Goal: Task Accomplishment & Management: Use online tool/utility

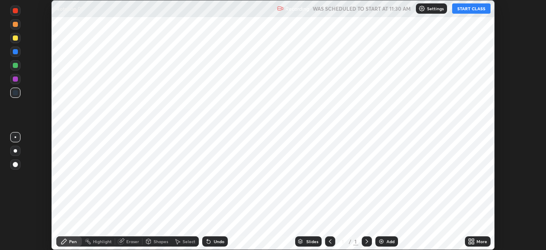
scroll to position [250, 546]
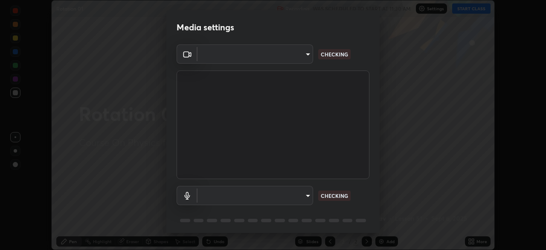
type input "b8f277cd8c291a0c7ed6159829793d80adb5f71bb500324d50d569f5a67401a8"
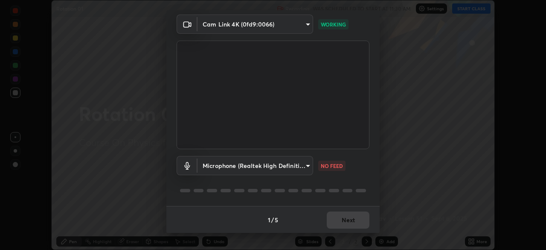
scroll to position [30, 0]
click at [292, 168] on body "Erase all Rotation 01 Recording WAS SCHEDULED TO START AT 11:30 AM Settings STA…" at bounding box center [273, 125] width 546 height 250
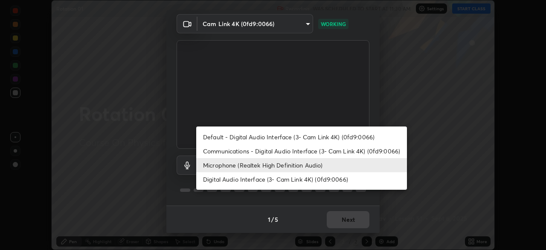
click at [256, 151] on li "Communications - Digital Audio Interface (3- Cam Link 4K) (0fd9:0066)" at bounding box center [301, 151] width 211 height 14
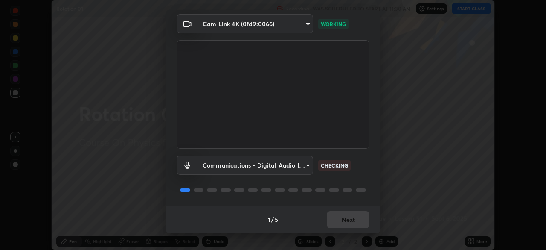
click at [271, 165] on body "Erase all Rotation 01 Recording WAS SCHEDULED TO START AT 11:30 AM Settings STA…" at bounding box center [273, 125] width 546 height 250
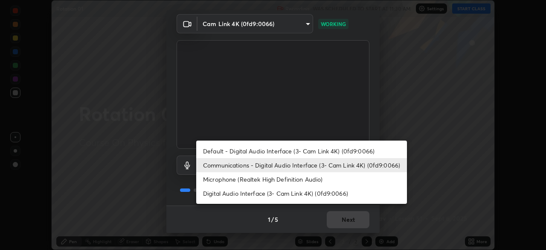
click at [253, 179] on li "Microphone (Realtek High Definition Audio)" at bounding box center [301, 179] width 211 height 14
type input "fc52b274e6785426ab2a4e79817368e636d678bdf91b48eb752f9e2a363405e0"
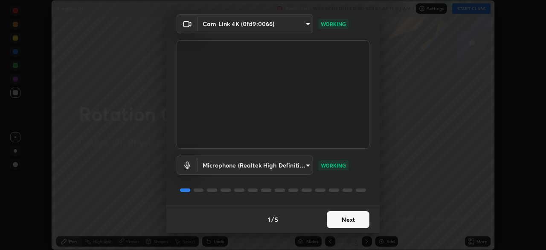
click at [346, 220] on button "Next" at bounding box center [348, 219] width 43 height 17
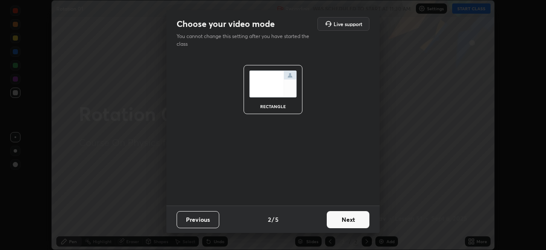
click at [349, 219] on button "Next" at bounding box center [348, 219] width 43 height 17
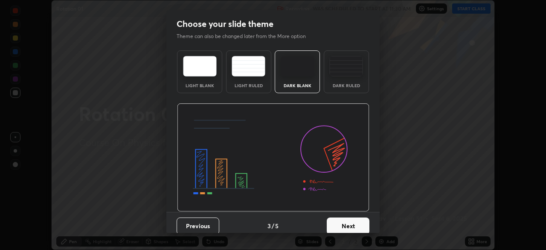
click at [353, 220] on button "Next" at bounding box center [348, 225] width 43 height 17
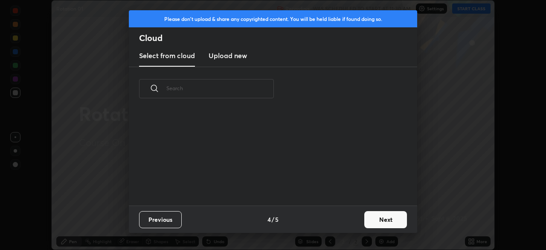
click at [375, 220] on button "Next" at bounding box center [386, 219] width 43 height 17
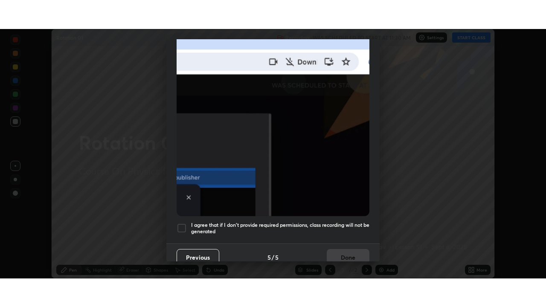
scroll to position [205, 0]
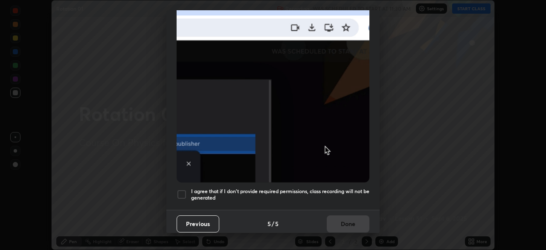
click at [184, 191] on div at bounding box center [182, 194] width 10 height 10
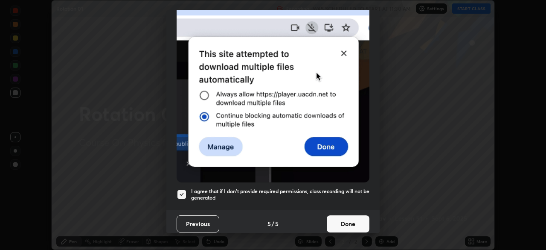
click at [342, 220] on button "Done" at bounding box center [348, 223] width 43 height 17
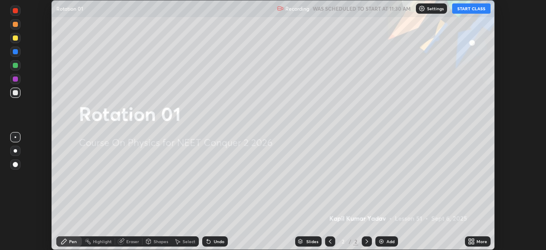
click at [465, 9] on button "START CLASS" at bounding box center [472, 8] width 38 height 10
click at [473, 243] on icon at bounding box center [473, 243] width 2 height 2
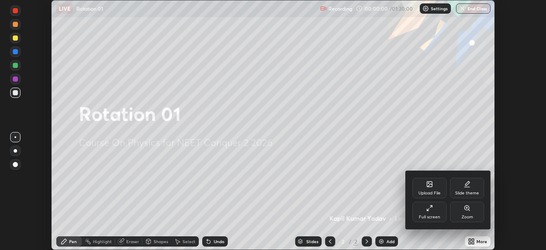
click at [441, 217] on div "Full screen" at bounding box center [430, 212] width 34 height 20
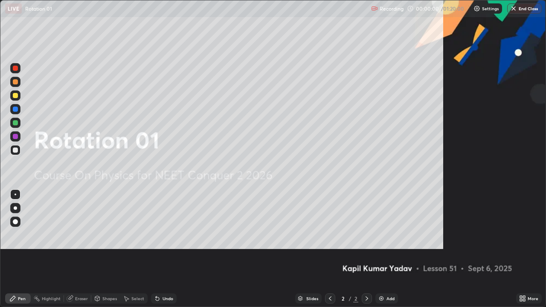
scroll to position [307, 546]
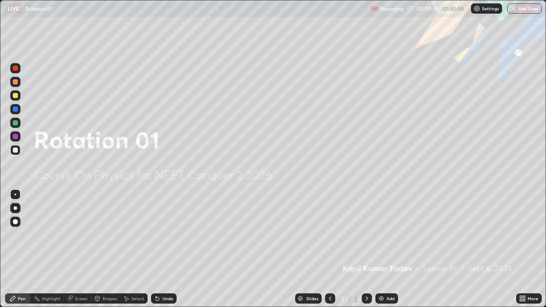
click at [388, 249] on div "Add" at bounding box center [391, 299] width 8 height 4
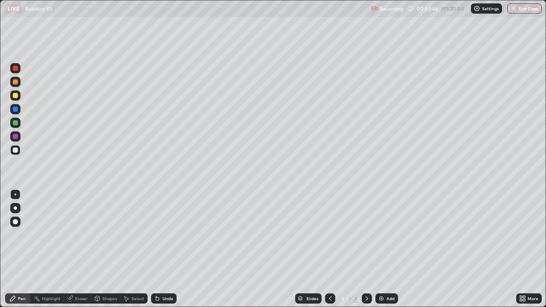
click at [385, 249] on div "Add" at bounding box center [387, 299] width 23 height 10
click at [387, 249] on div "Add" at bounding box center [391, 299] width 8 height 4
click at [385, 249] on div "Add" at bounding box center [387, 299] width 23 height 10
click at [392, 249] on div "Add" at bounding box center [387, 299] width 23 height 10
click at [156, 249] on icon at bounding box center [156, 297] width 1 height 1
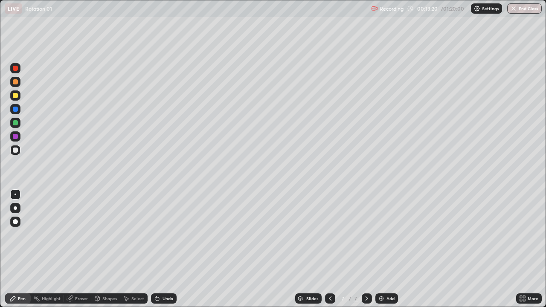
click at [387, 249] on div "Add" at bounding box center [391, 299] width 8 height 4
click at [15, 96] on div at bounding box center [15, 95] width 5 height 5
click at [383, 249] on img at bounding box center [381, 298] width 7 height 7
click at [385, 249] on div "Add" at bounding box center [387, 299] width 23 height 10
click at [15, 151] on div at bounding box center [15, 150] width 5 height 5
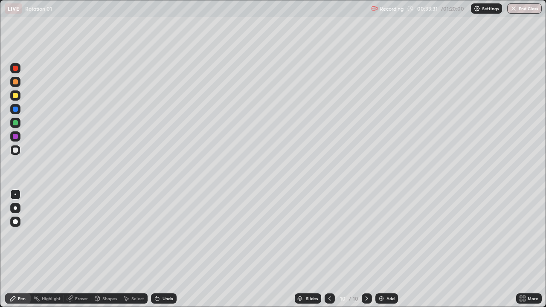
click at [382, 249] on div "Add" at bounding box center [387, 299] width 23 height 10
click at [384, 249] on img at bounding box center [381, 298] width 7 height 7
click at [16, 96] on div at bounding box center [15, 95] width 5 height 5
click at [17, 155] on div at bounding box center [15, 150] width 10 height 10
click at [17, 98] on div at bounding box center [15, 96] width 10 height 10
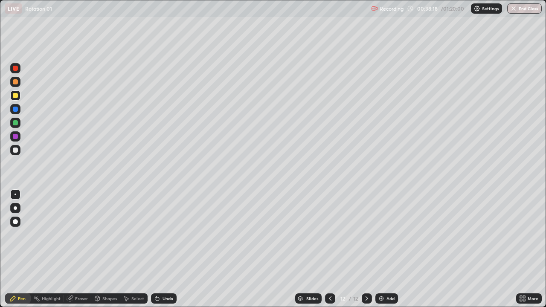
click at [14, 109] on div at bounding box center [15, 109] width 5 height 5
click at [12, 152] on div at bounding box center [15, 150] width 10 height 10
click at [390, 249] on div "Add" at bounding box center [391, 299] width 8 height 4
click at [380, 249] on div "Add" at bounding box center [387, 299] width 23 height 10
click at [390, 249] on div "Add" at bounding box center [391, 299] width 8 height 4
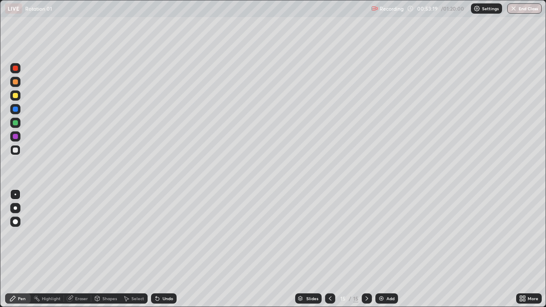
click at [385, 249] on div "Add" at bounding box center [387, 299] width 23 height 10
click at [383, 249] on img at bounding box center [381, 298] width 7 height 7
click at [378, 249] on img at bounding box center [381, 298] width 7 height 7
click at [382, 249] on img at bounding box center [381, 298] width 7 height 7
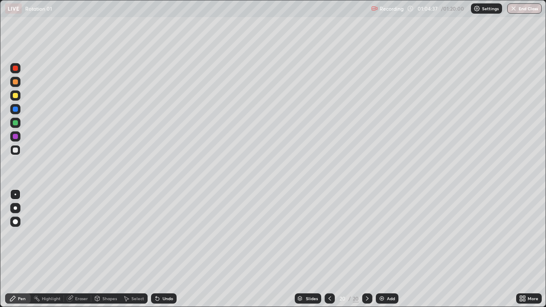
click at [14, 123] on div at bounding box center [15, 122] width 5 height 5
click at [383, 249] on img at bounding box center [382, 298] width 7 height 7
click at [519, 9] on button "End Class" at bounding box center [525, 8] width 35 height 10
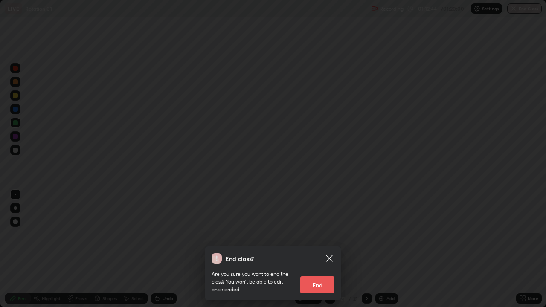
click at [326, 249] on button "End" at bounding box center [318, 285] width 34 height 17
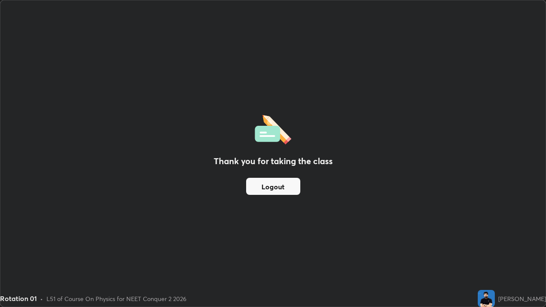
click at [295, 193] on button "Logout" at bounding box center [273, 186] width 54 height 17
click at [290, 190] on button "Logout" at bounding box center [273, 186] width 54 height 17
click at [290, 188] on button "Logout" at bounding box center [273, 186] width 54 height 17
click at [287, 191] on button "Logout" at bounding box center [273, 186] width 54 height 17
